Goal: Transaction & Acquisition: Purchase product/service

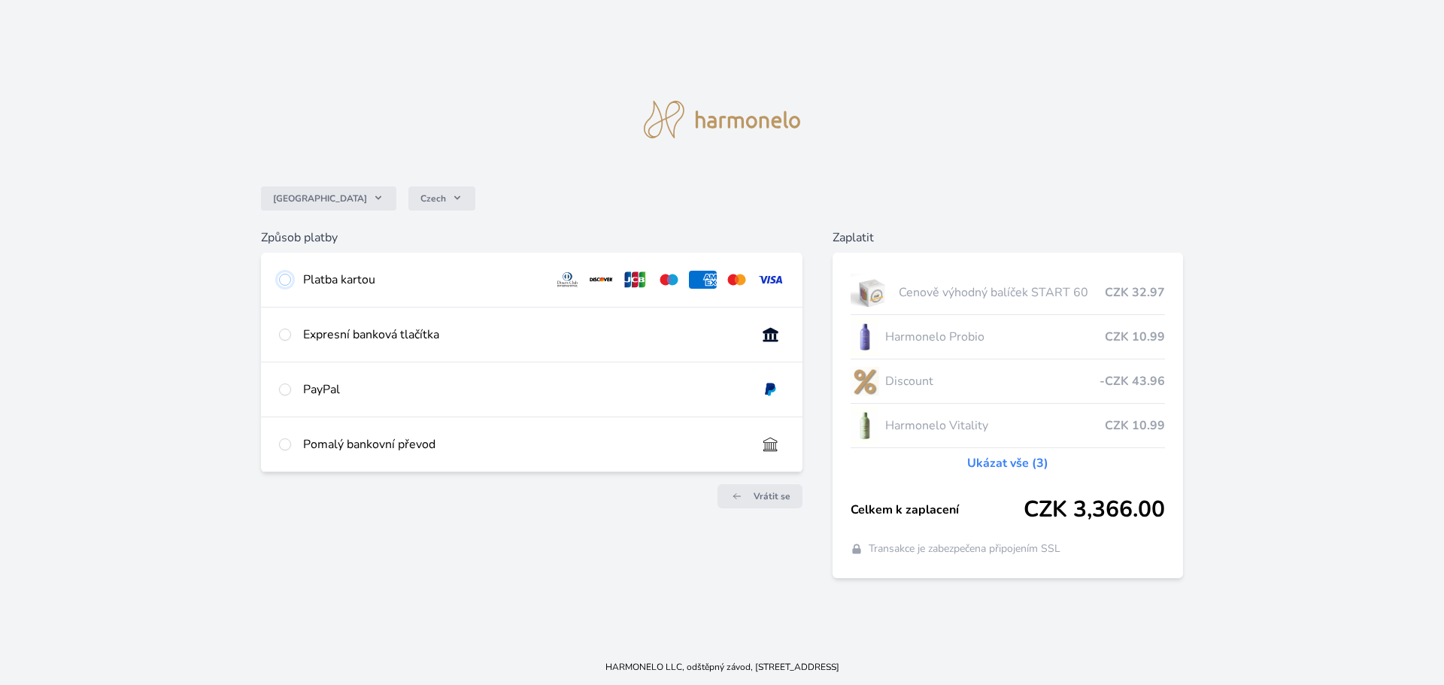
click at [288, 281] on input "radio" at bounding box center [285, 280] width 12 height 12
radio input "true"
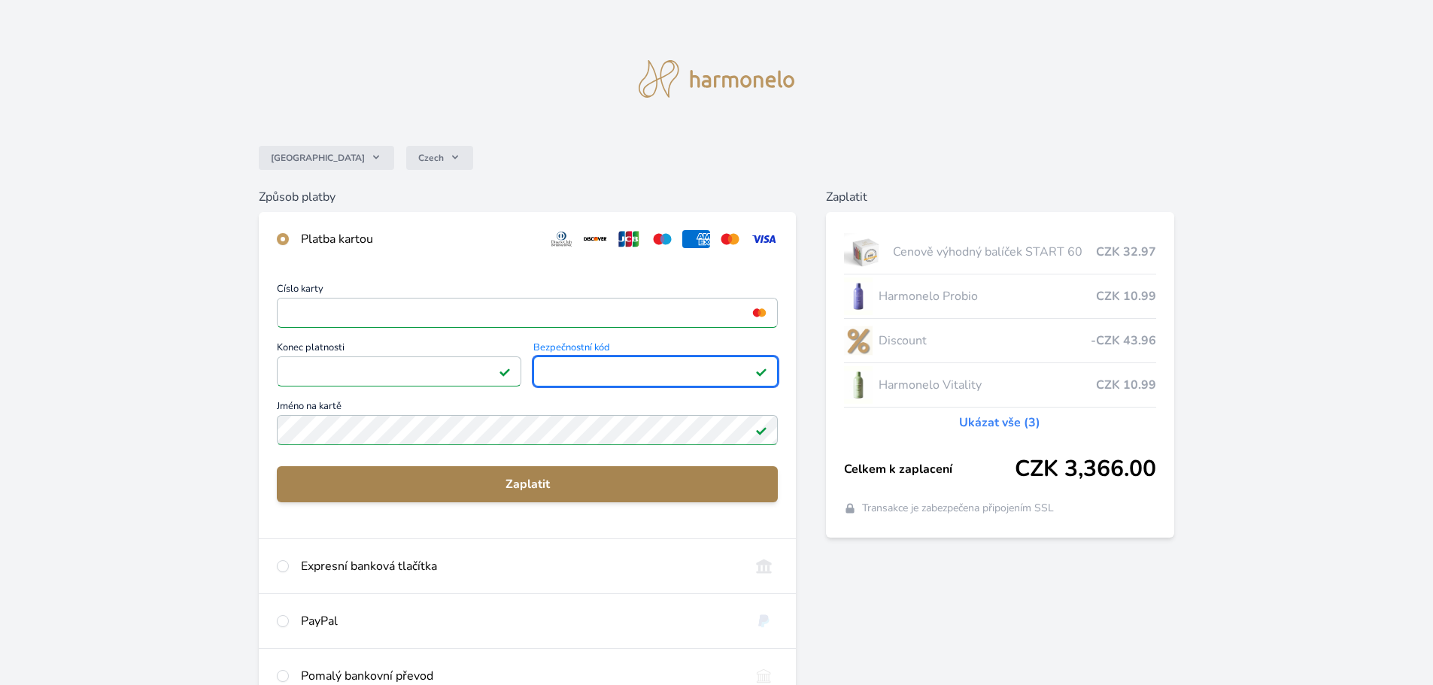
click at [548, 492] on span "Zaplatit" at bounding box center [527, 484] width 477 height 18
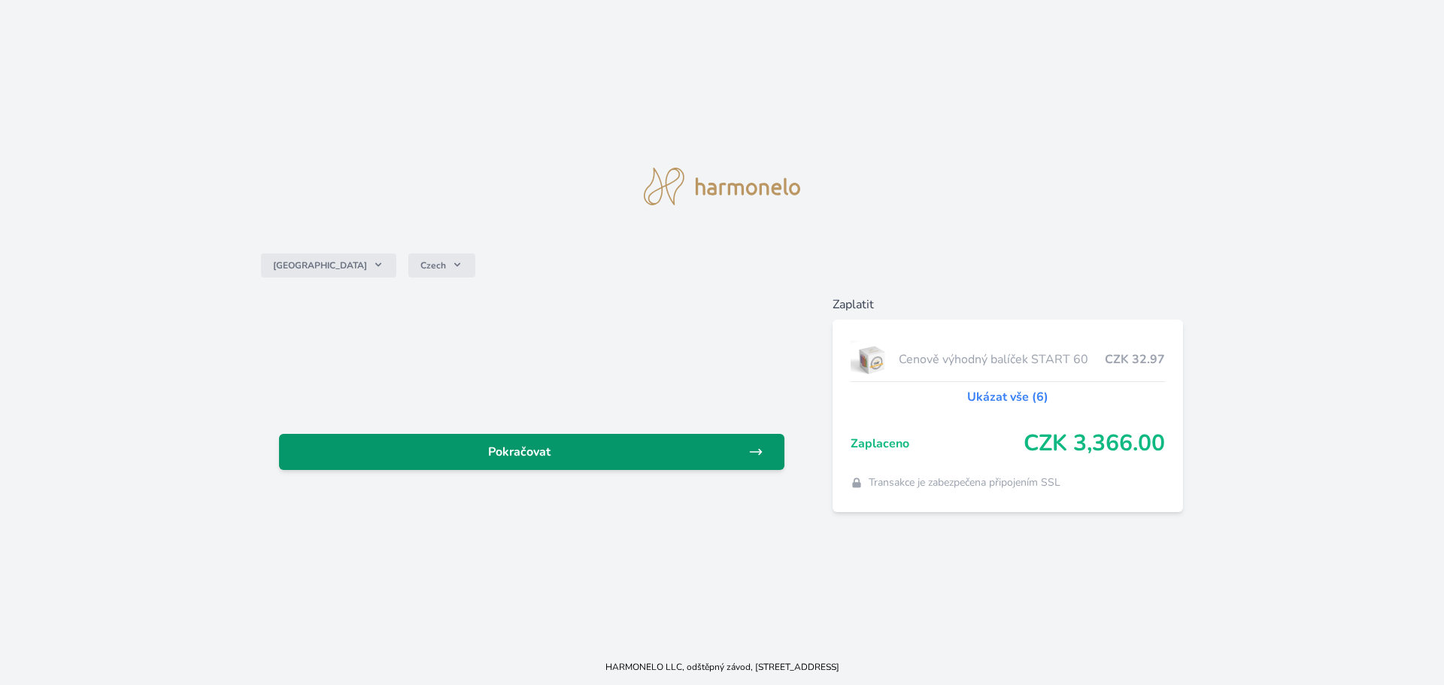
click at [536, 454] on span "Pokračovat" at bounding box center [519, 452] width 457 height 18
